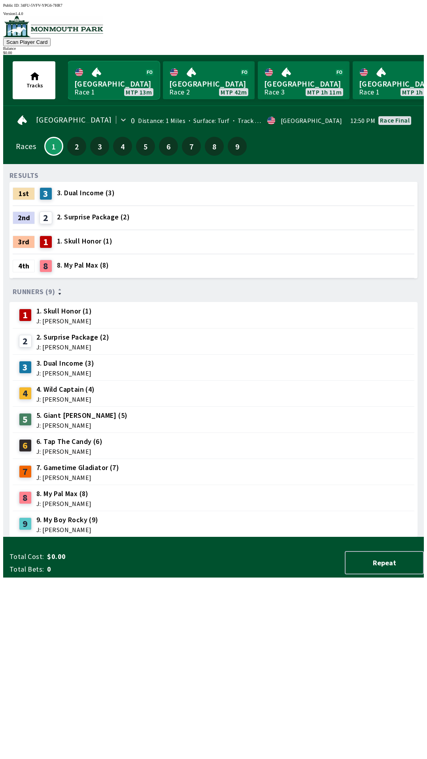
click at [112, 77] on link "[GEOGRAPHIC_DATA] Race 1 MTP 13m" at bounding box center [114, 80] width 92 height 38
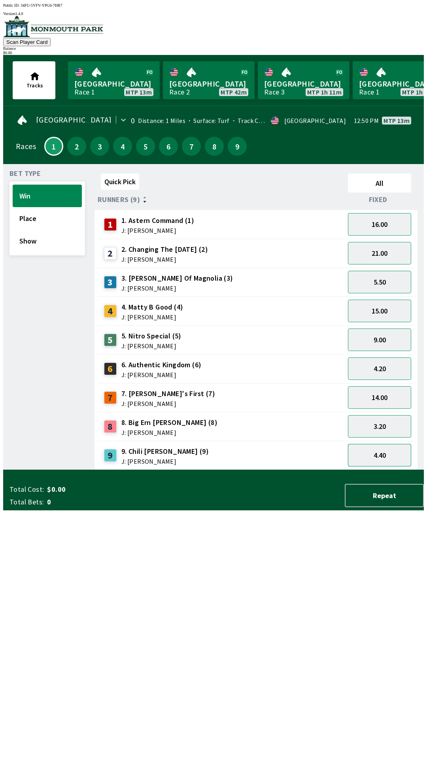
click at [380, 449] on button "4.40" at bounding box center [379, 455] width 63 height 23
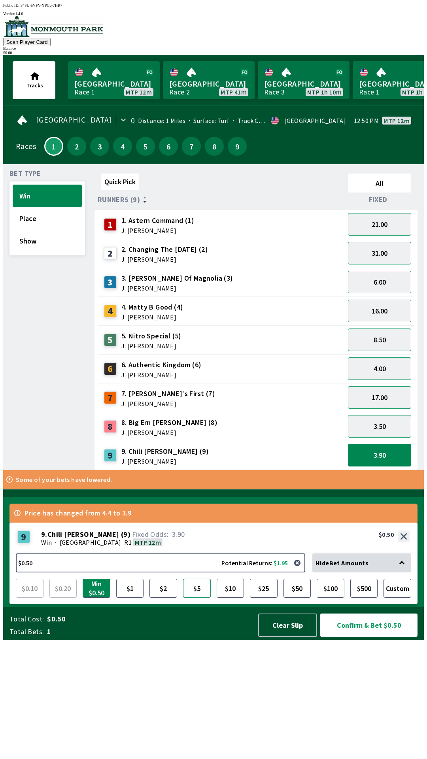
click at [201, 598] on button "$5" at bounding box center [197, 588] width 28 height 19
click at [385, 637] on button "Confirm & Bet $5.00" at bounding box center [368, 625] width 97 height 23
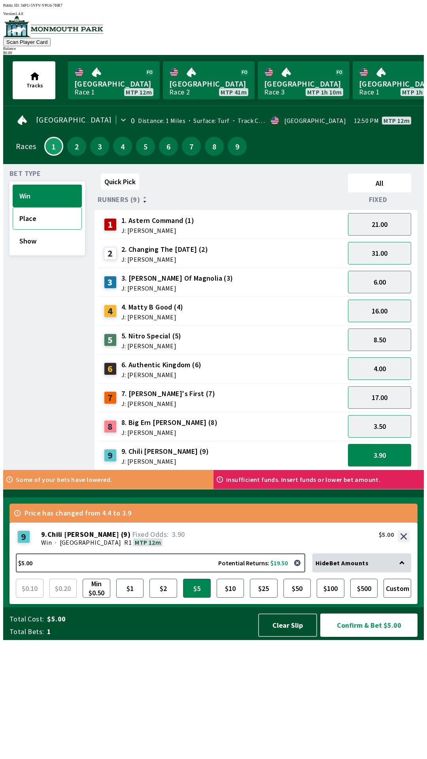
click at [30, 215] on button "Place" at bounding box center [47, 218] width 69 height 23
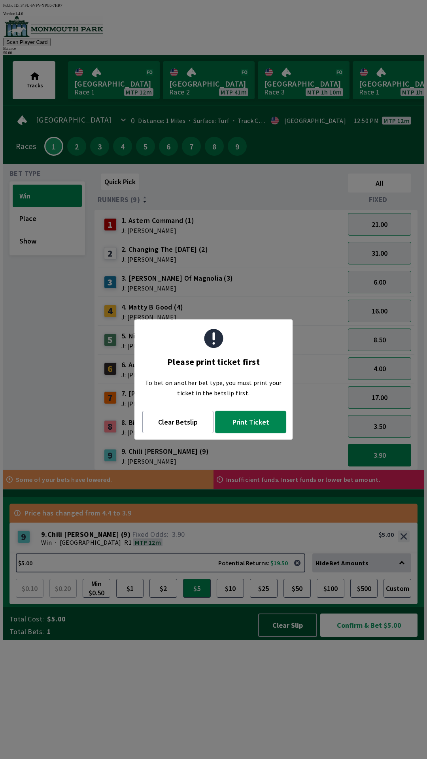
click at [247, 423] on button "Print Ticket" at bounding box center [250, 422] width 71 height 23
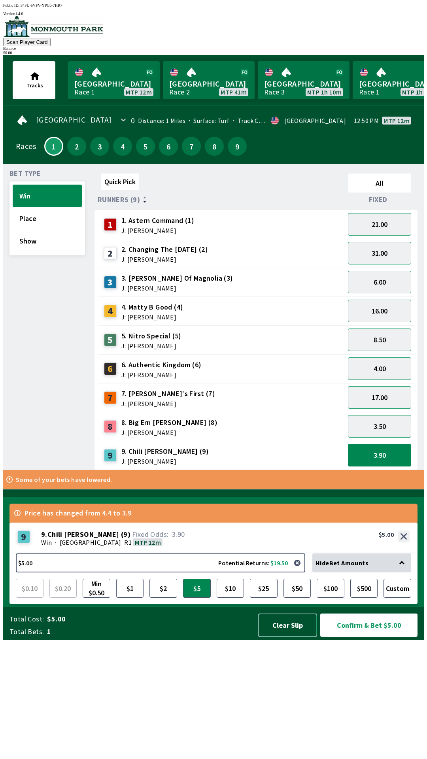
click at [286, 637] on button "Clear Slip" at bounding box center [287, 625] width 59 height 23
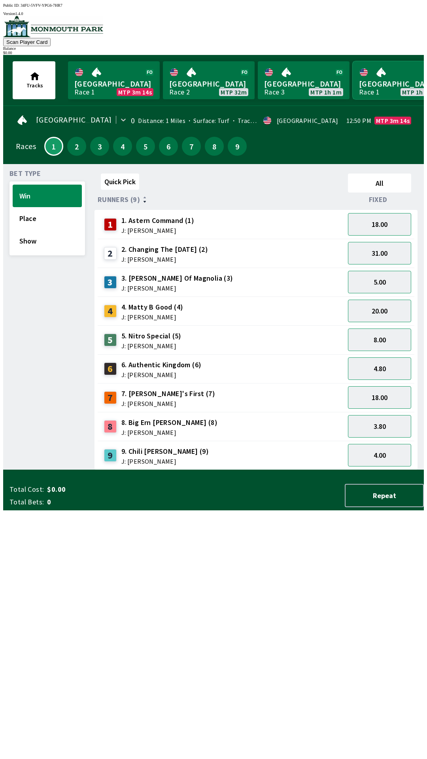
click at [369, 76] on link "Canterbury Park Race 1 MTP 1h 23m" at bounding box center [399, 80] width 92 height 38
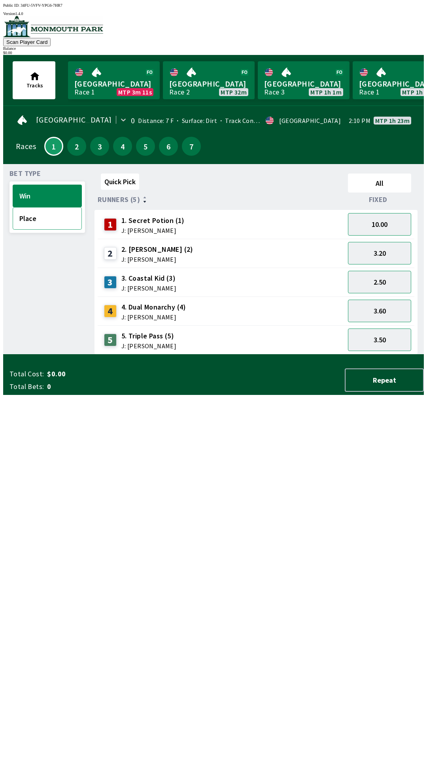
click at [40, 207] on button "Place" at bounding box center [47, 218] width 69 height 23
click at [44, 197] on button "Win" at bounding box center [47, 196] width 69 height 23
click at [111, 77] on link "Monmouth Park Race 1 MTP 3m 9s" at bounding box center [114, 80] width 92 height 38
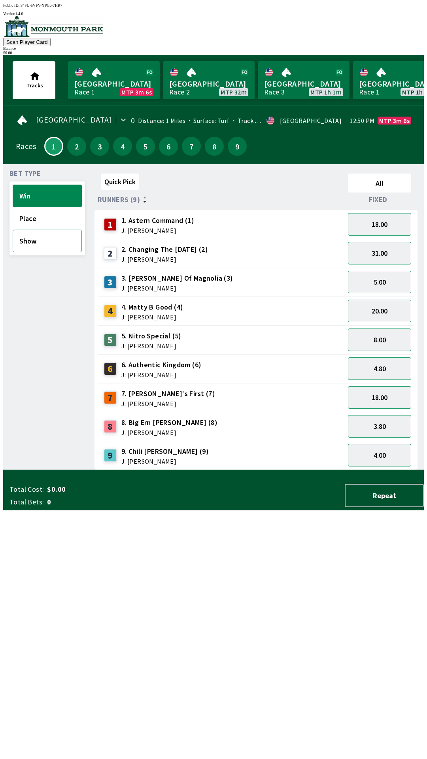
click at [29, 240] on button "Show" at bounding box center [47, 241] width 69 height 23
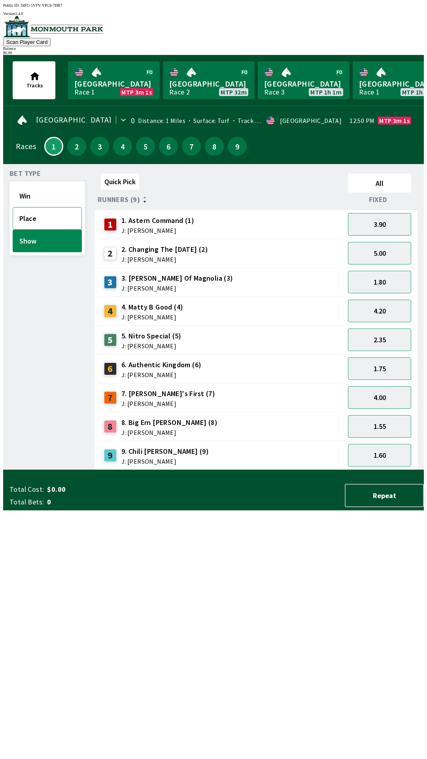
click at [40, 215] on button "Place" at bounding box center [47, 218] width 69 height 23
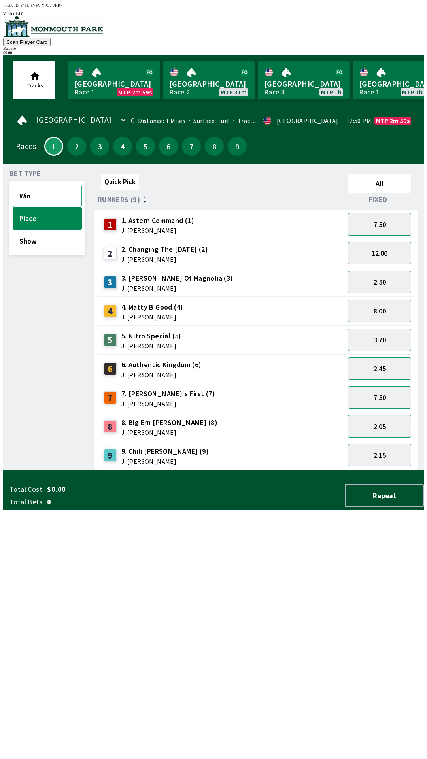
click at [40, 186] on button "Win" at bounding box center [47, 196] width 69 height 23
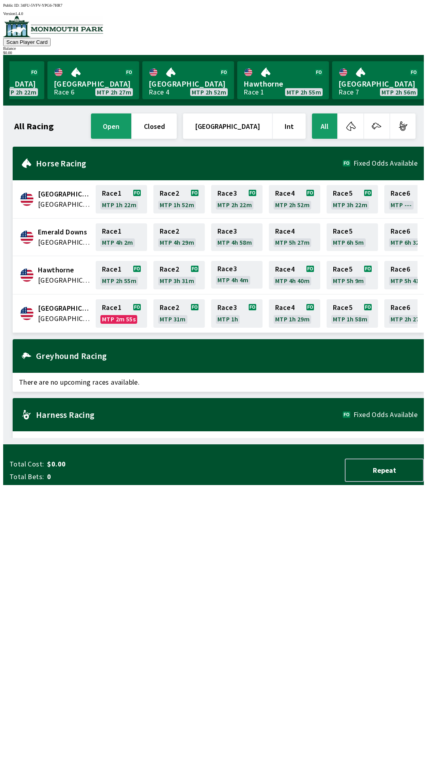
scroll to position [0, 715]
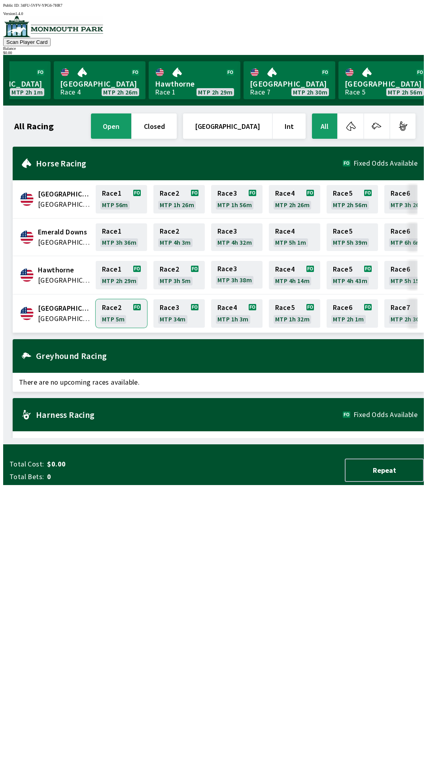
click at [113, 309] on link "Race 2 MTP 5m" at bounding box center [121, 313] width 51 height 28
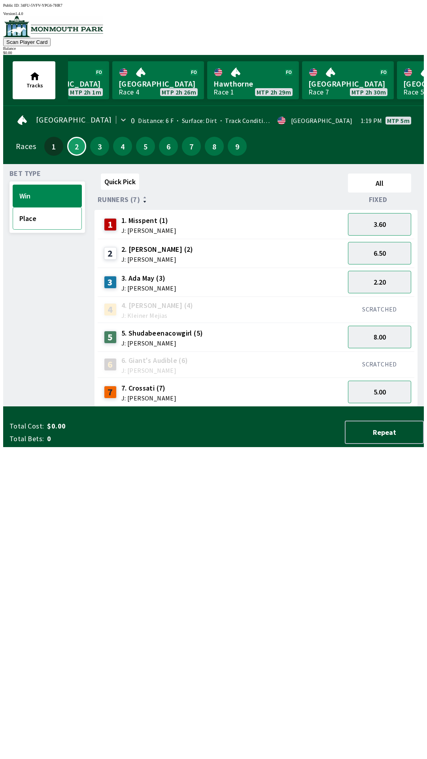
click at [35, 216] on button "Place" at bounding box center [47, 218] width 69 height 23
click at [48, 193] on button "Win" at bounding box center [47, 196] width 69 height 23
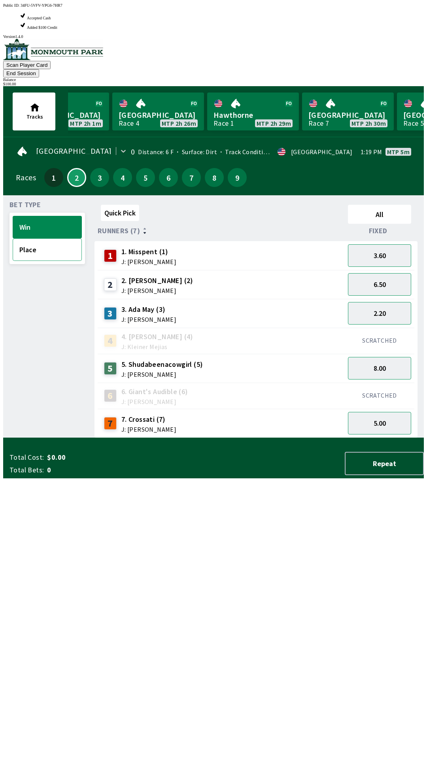
click at [38, 238] on button "Place" at bounding box center [47, 249] width 69 height 23
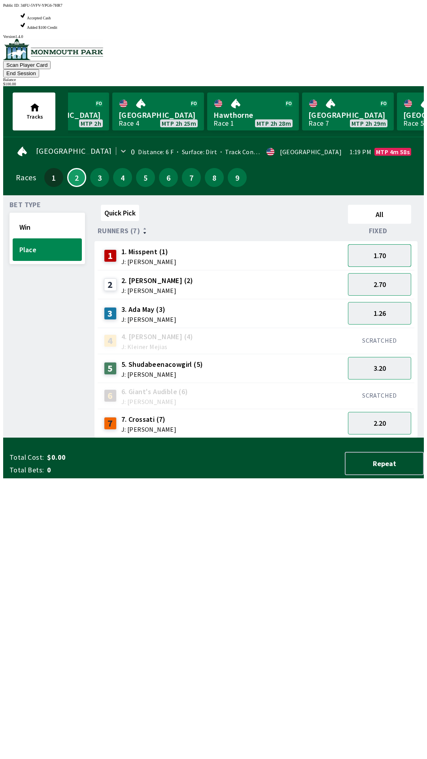
click at [364, 244] on button "1.70" at bounding box center [379, 255] width 63 height 23
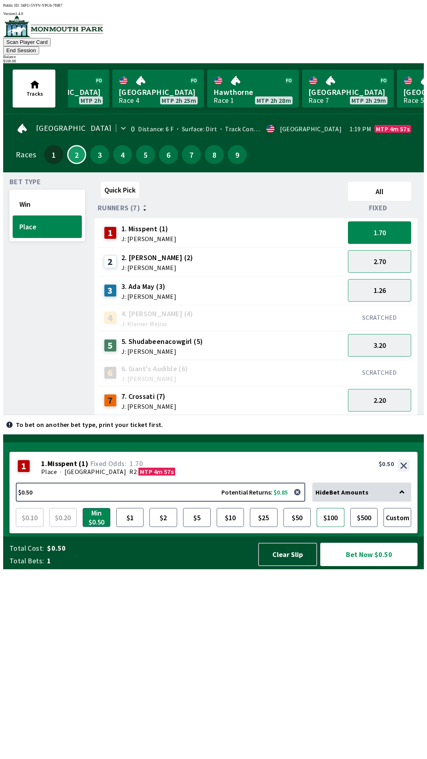
click at [331, 527] on button "$100" at bounding box center [331, 517] width 28 height 19
click at [358, 566] on button "Bet Now $100.00" at bounding box center [368, 554] width 97 height 23
